Goal: Check status: Verify the current state of an ongoing process or item

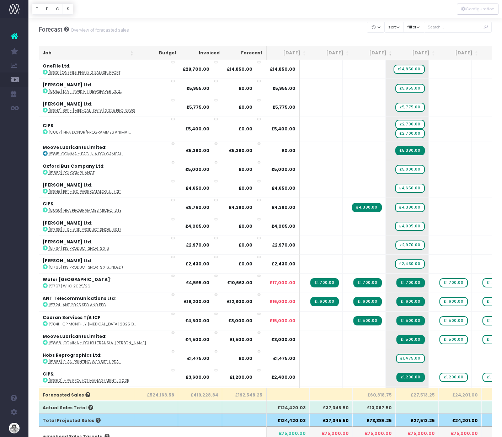
click at [389, 54] on th "[DATE]" at bounding box center [374, 53] width 43 height 14
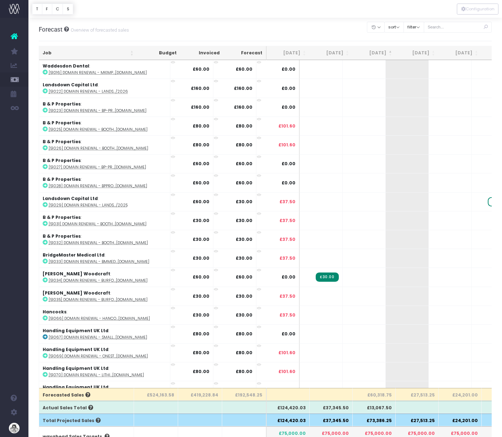
click at [389, 54] on th "[DATE]" at bounding box center [374, 53] width 43 height 14
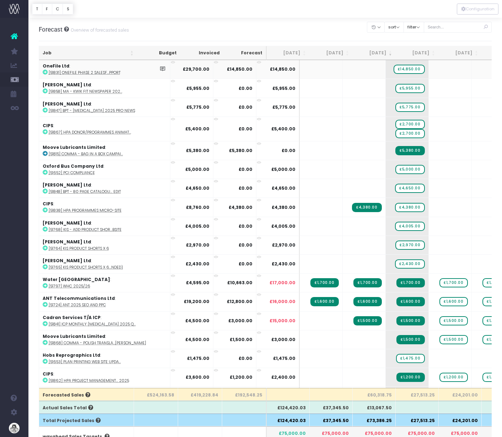
click at [81, 73] on abbr "[51831] OneFile Phase 2 Salesf...pport" at bounding box center [85, 72] width 72 height 5
click at [162, 25] on div "Forecast Overview of forecasted sales Clear Filters Hide [DATE] [DATE] [DATE] […" at bounding box center [265, 29] width 453 height 23
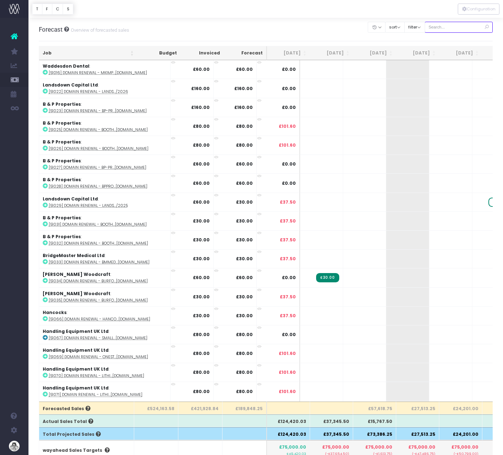
click at [451, 26] on input "text" at bounding box center [458, 27] width 68 height 11
type input "status: quote"
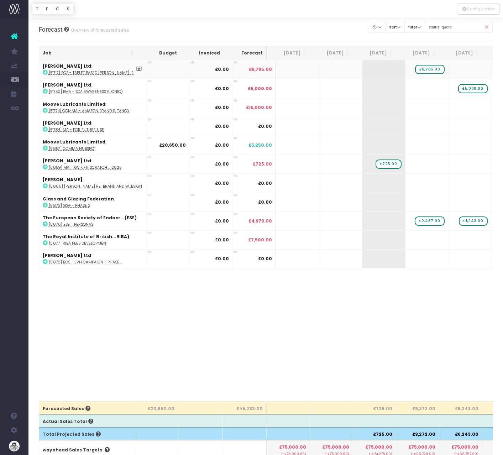
click at [87, 75] on abbr "[51717] BCS - Tablet Based [PERSON_NAME]...enter" at bounding box center [96, 72] width 94 height 5
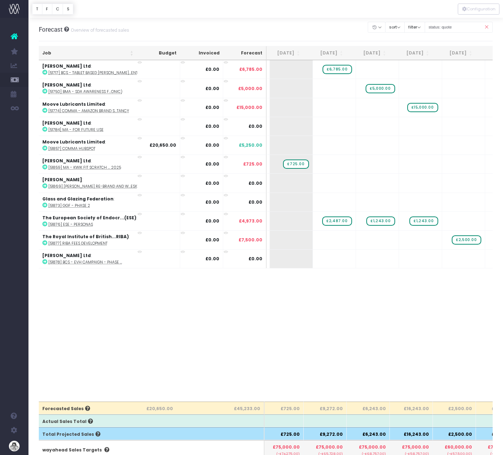
scroll to position [0, 97]
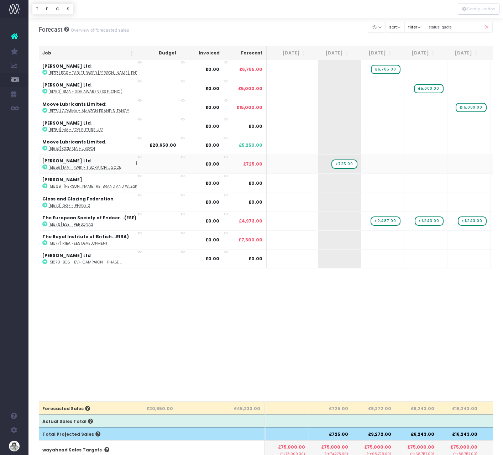
click at [89, 168] on abbr "[51859] MA - Kwik Fit Scratch ... 2025" at bounding box center [84, 167] width 73 height 5
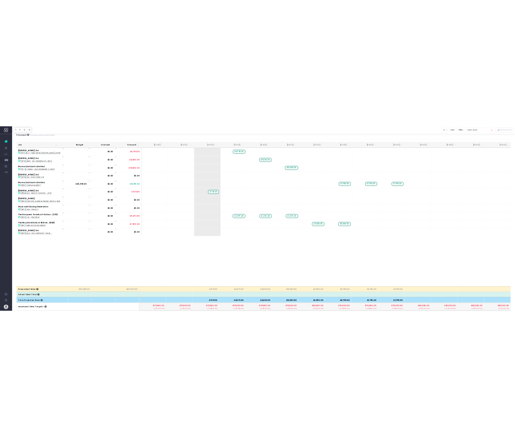
scroll to position [0, 0]
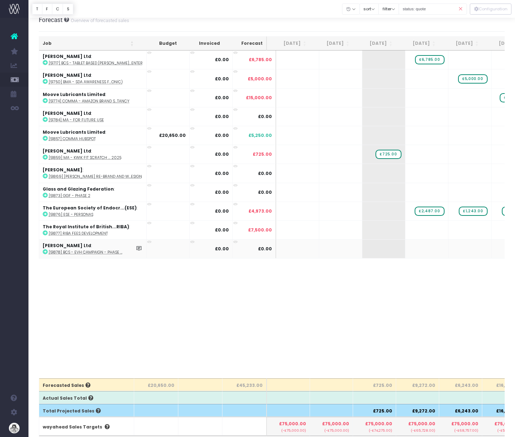
click at [76, 251] on abbr "[51878] BCS - EVH Campaign - Phase ..." at bounding box center [86, 252] width 74 height 5
